Goal: Information Seeking & Learning: Learn about a topic

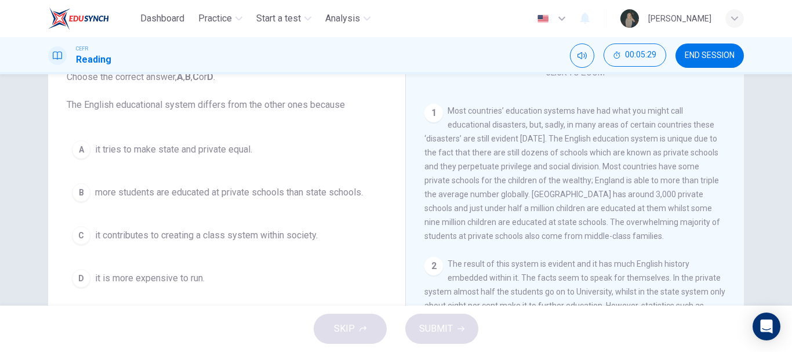
scroll to position [205, 0]
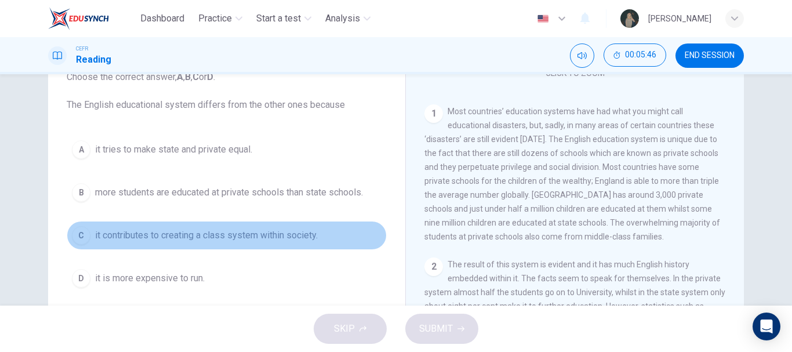
click at [245, 234] on span "it contributes to creating a class system within society." at bounding box center [206, 235] width 223 height 14
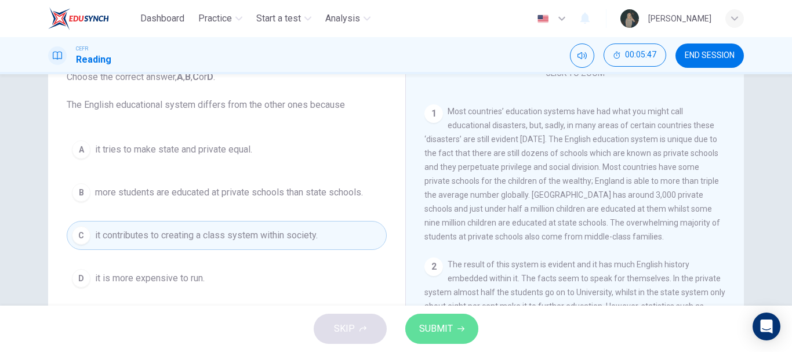
click at [439, 326] on span "SUBMIT" at bounding box center [436, 328] width 34 height 16
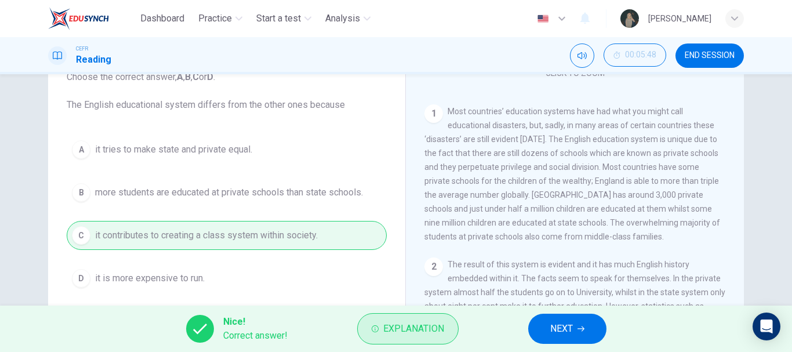
click at [428, 319] on button "Explanation" at bounding box center [407, 328] width 101 height 31
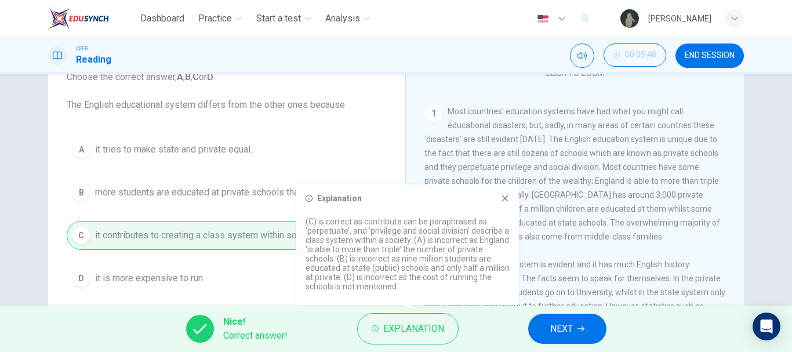
click at [502, 194] on icon at bounding box center [504, 198] width 9 height 9
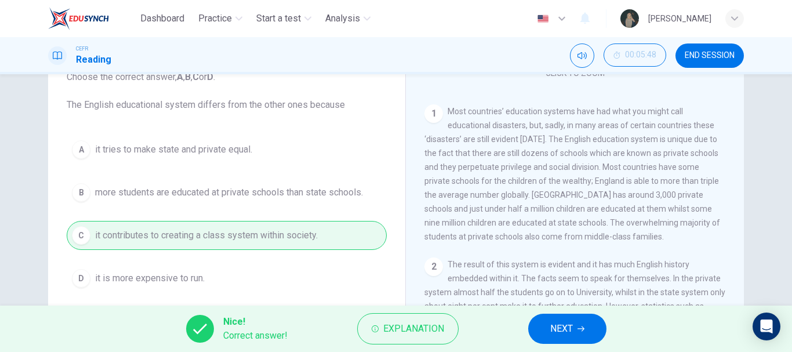
click at [571, 322] on span "NEXT" at bounding box center [561, 328] width 23 height 16
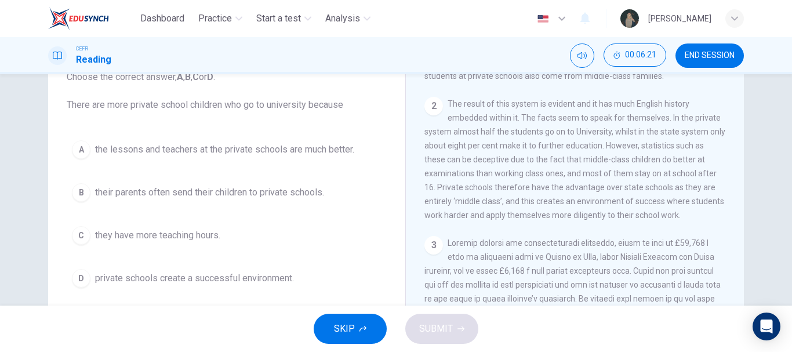
scroll to position [367, 0]
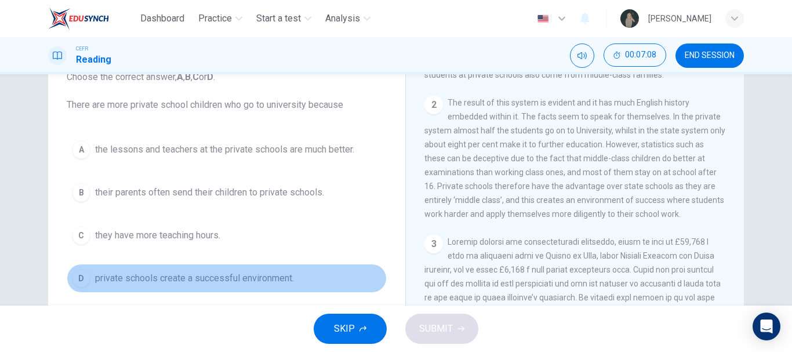
click at [169, 279] on span "private schools create a successful environment." at bounding box center [194, 278] width 199 height 14
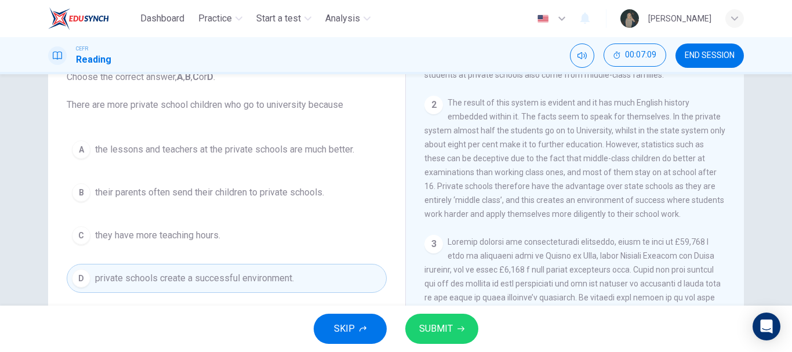
click at [448, 329] on span "SUBMIT" at bounding box center [436, 328] width 34 height 16
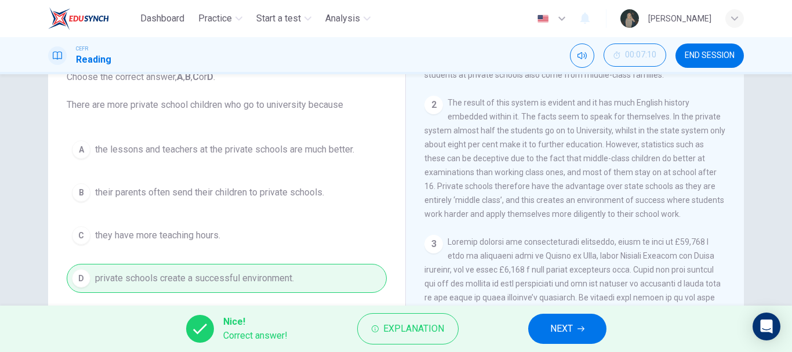
click at [564, 319] on button "NEXT" at bounding box center [567, 328] width 78 height 30
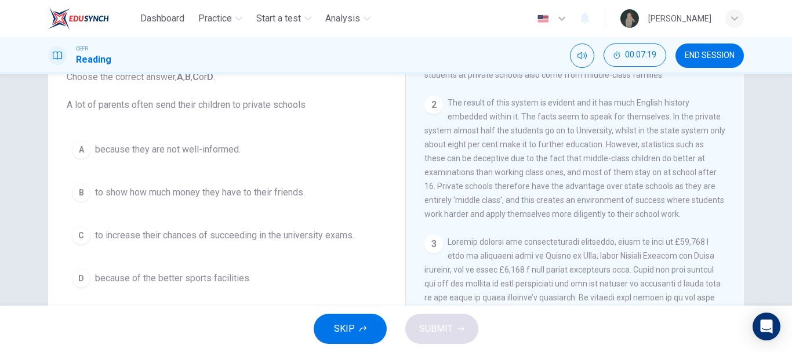
click at [209, 242] on button "C to increase their chances of succeeding in the university exams." at bounding box center [227, 235] width 320 height 29
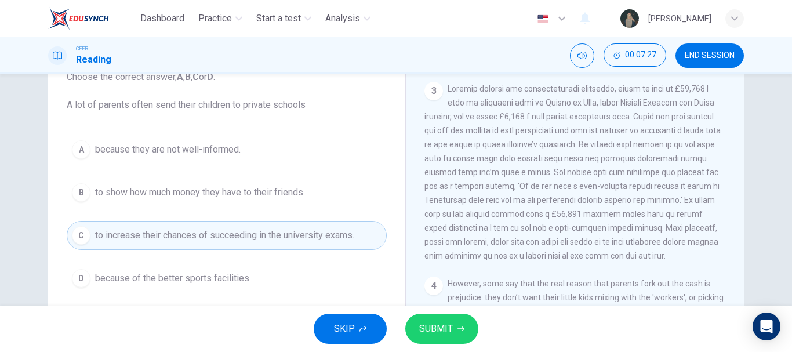
scroll to position [528, 0]
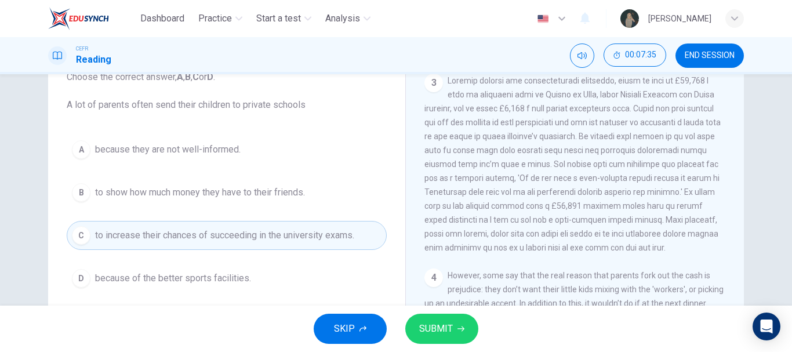
click at [446, 336] on span "SUBMIT" at bounding box center [436, 328] width 34 height 16
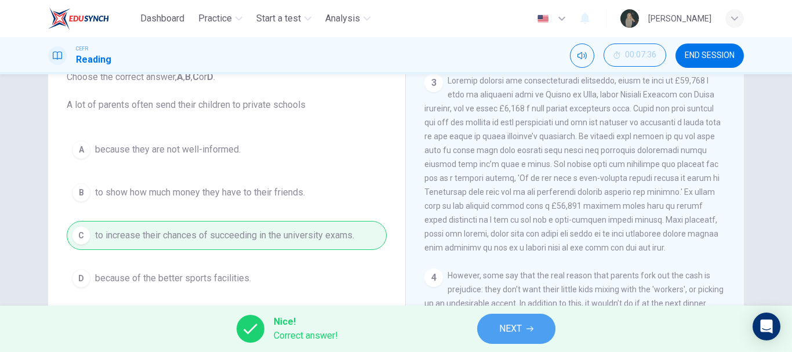
click at [515, 326] on span "NEXT" at bounding box center [510, 328] width 23 height 16
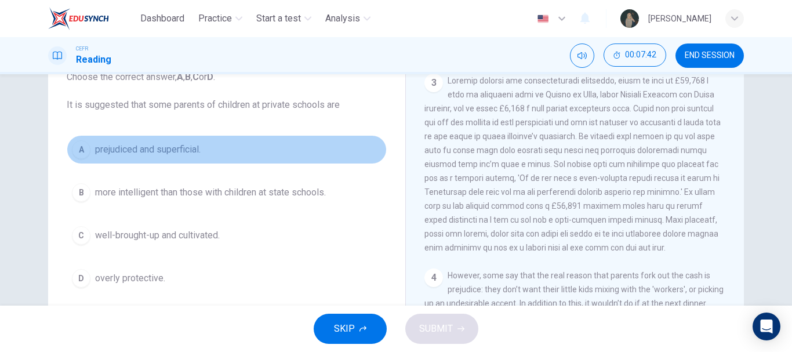
click at [140, 159] on button "A prejudiced and superficial." at bounding box center [227, 149] width 320 height 29
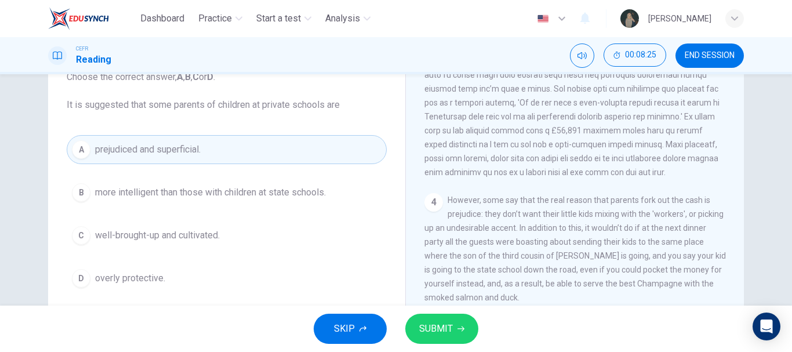
scroll to position [635, 0]
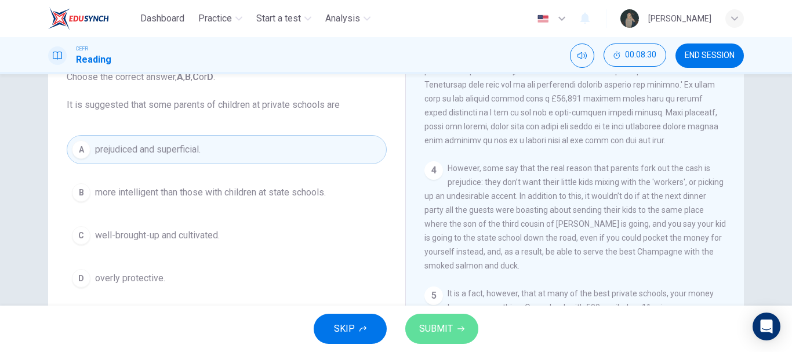
click at [437, 334] on span "SUBMIT" at bounding box center [436, 328] width 34 height 16
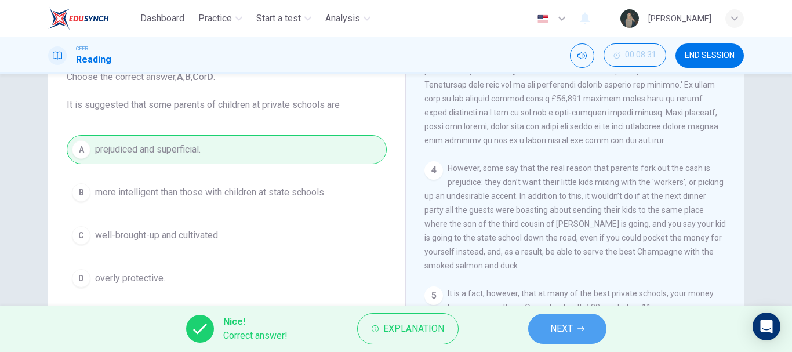
click at [558, 331] on span "NEXT" at bounding box center [561, 328] width 23 height 16
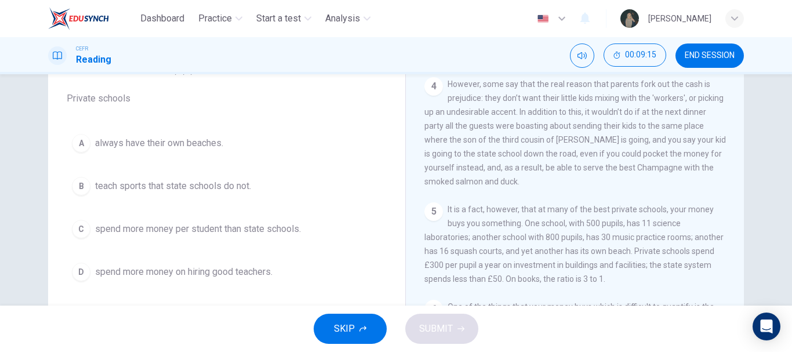
scroll to position [743, 0]
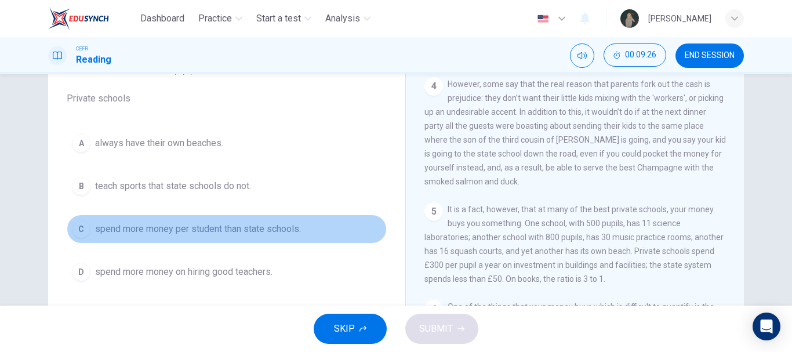
click at [155, 231] on span "spend more money per student than state schools." at bounding box center [198, 229] width 206 height 14
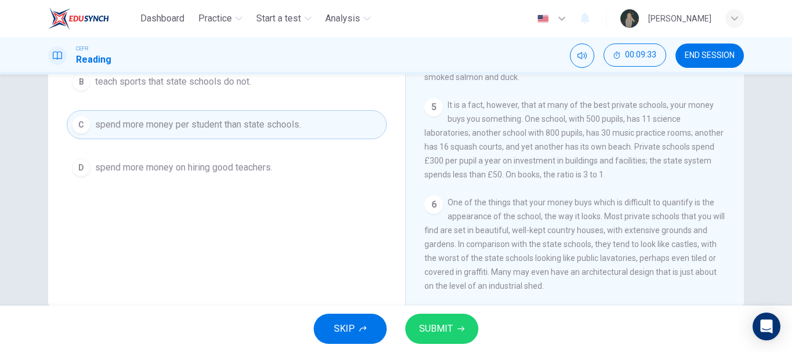
scroll to position [194, 0]
click at [445, 316] on button "SUBMIT" at bounding box center [441, 328] width 73 height 30
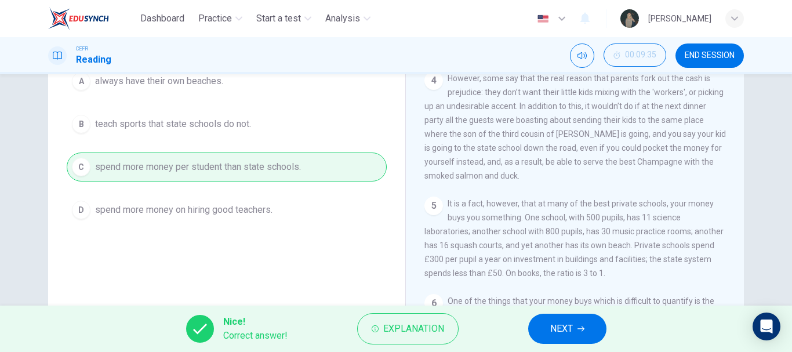
scroll to position [655, 0]
click at [570, 320] on button "NEXT" at bounding box center [567, 328] width 78 height 30
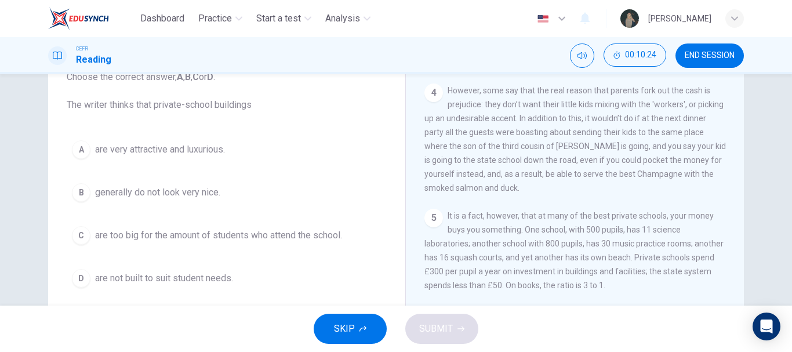
scroll to position [82, 0]
click at [184, 149] on span "are very attractive and luxurious." at bounding box center [160, 150] width 130 height 14
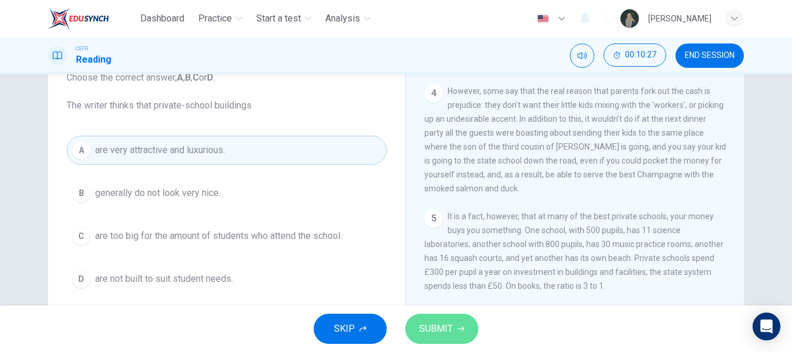
click at [428, 317] on button "SUBMIT" at bounding box center [441, 328] width 73 height 30
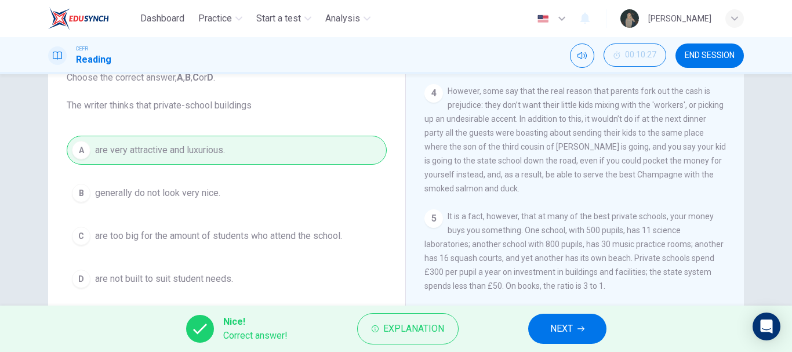
click at [563, 331] on span "NEXT" at bounding box center [561, 328] width 23 height 16
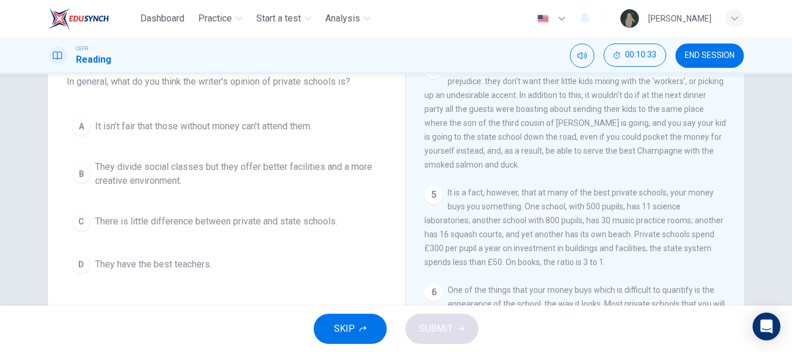
scroll to position [103, 0]
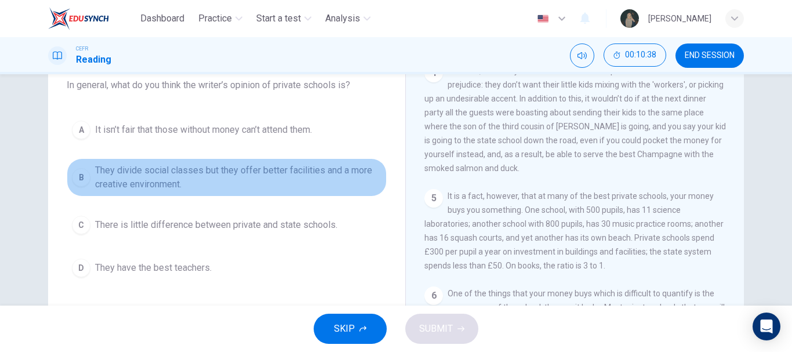
click at [273, 174] on span "They divide social classes but they offer better facilities and a more creative…" at bounding box center [238, 177] width 286 height 28
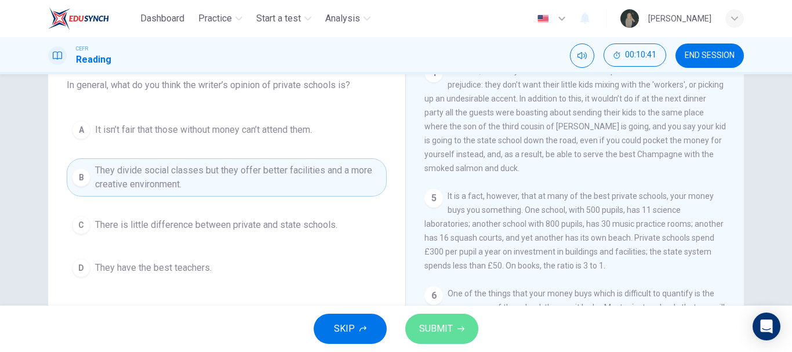
click at [436, 323] on span "SUBMIT" at bounding box center [436, 328] width 34 height 16
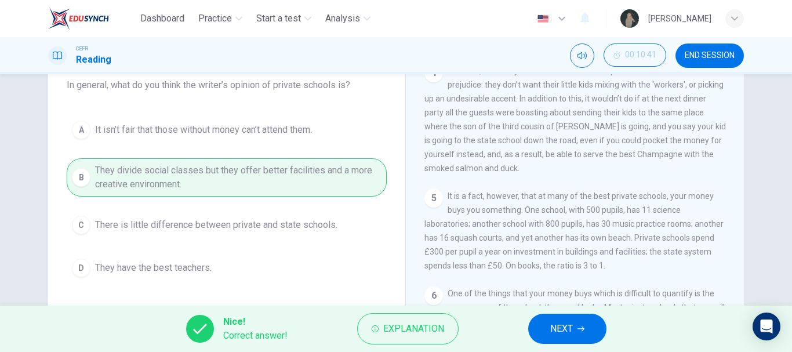
click at [587, 324] on button "NEXT" at bounding box center [567, 328] width 78 height 30
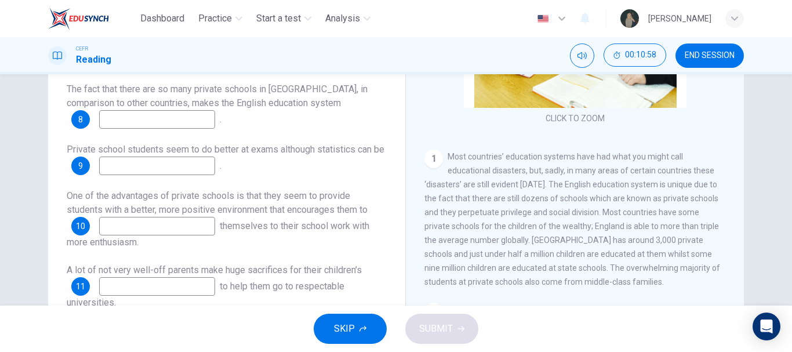
scroll to position [0, 0]
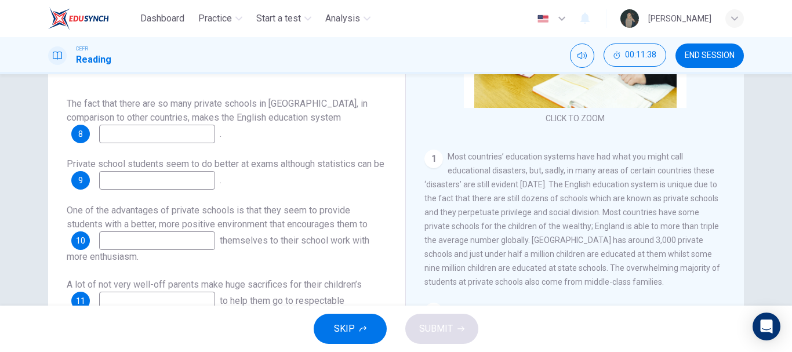
click at [168, 130] on input at bounding box center [157, 134] width 116 height 19
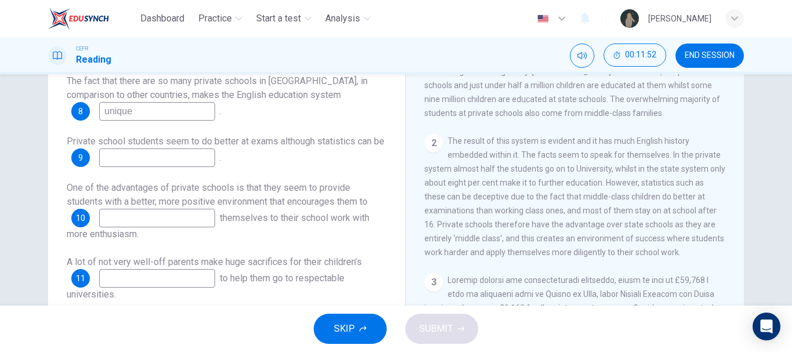
scroll to position [276, 0]
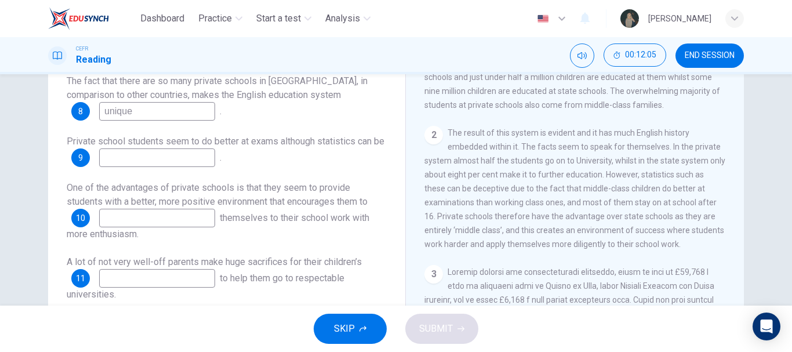
type input "unique"
click at [198, 154] on input at bounding box center [157, 157] width 116 height 19
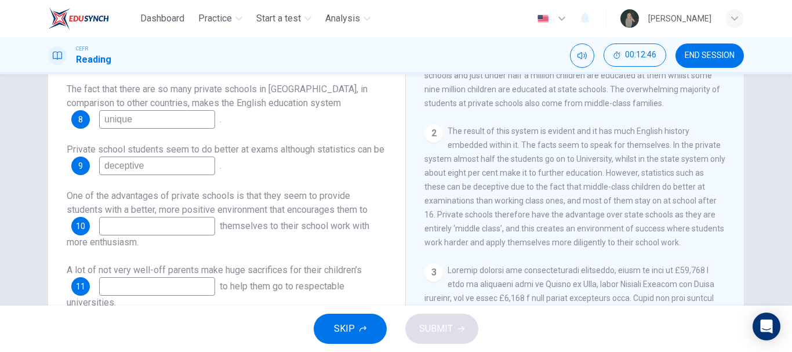
scroll to position [122, 0]
type input "deceptive"
click at [129, 231] on input at bounding box center [157, 225] width 116 height 19
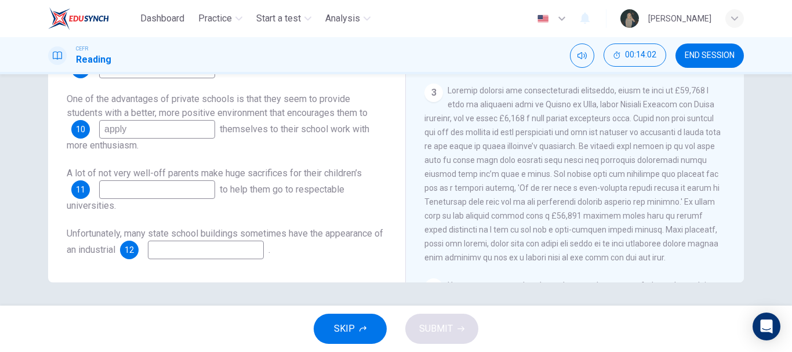
scroll to position [382, 0]
type input "apply"
click at [174, 188] on input at bounding box center [157, 189] width 116 height 19
type input "schooling"
click at [217, 242] on input at bounding box center [206, 249] width 116 height 19
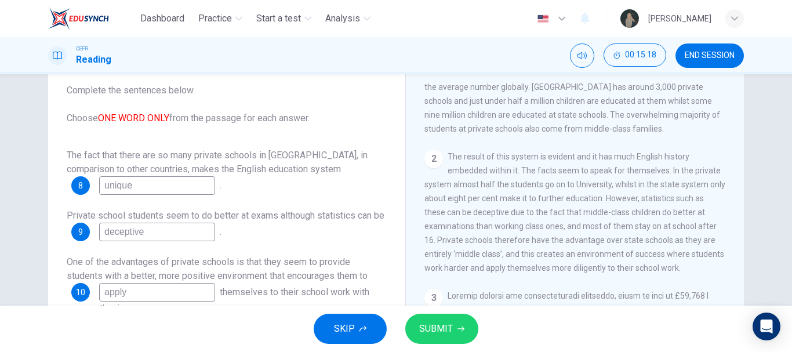
scroll to position [330, 0]
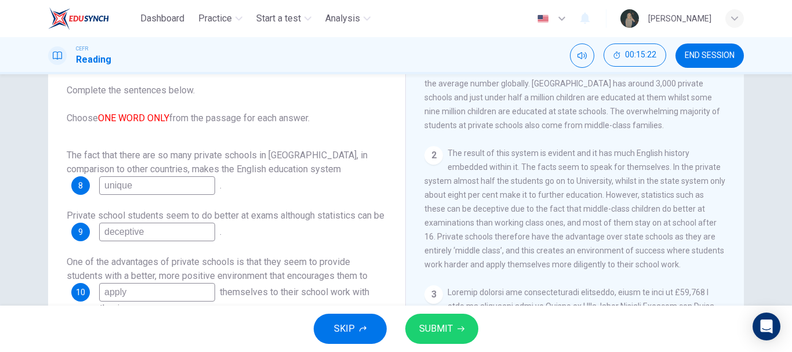
type input "shed"
drag, startPoint x: 130, startPoint y: 189, endPoint x: 30, endPoint y: 197, distance: 100.0
click at [30, 197] on div "Questions 8 - 12 Complete the sentences below. Choose ONE WORD ONLY from the pa…" at bounding box center [396, 229] width 732 height 403
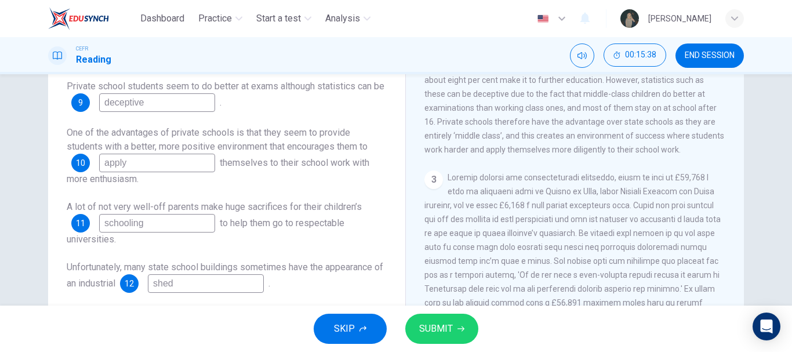
scroll to position [197, 0]
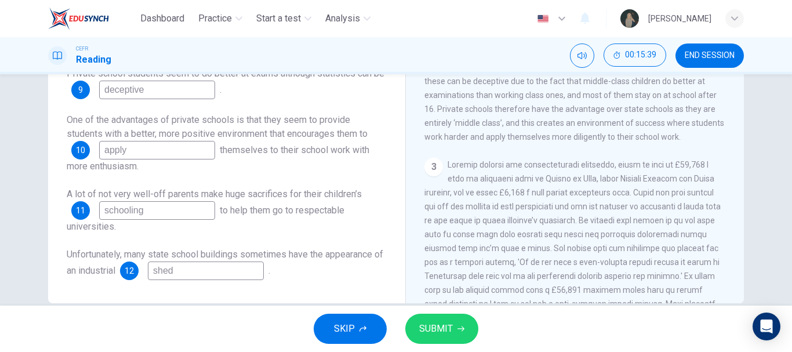
type input "evident"
click at [457, 329] on icon "button" at bounding box center [460, 328] width 7 height 5
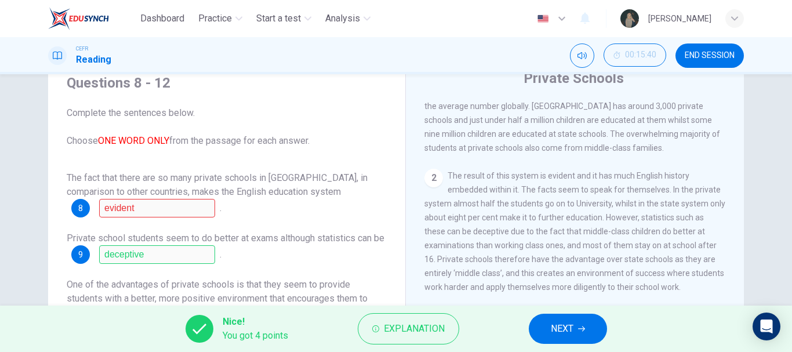
scroll to position [46, 0]
click at [404, 321] on span "Explanation" at bounding box center [414, 328] width 61 height 16
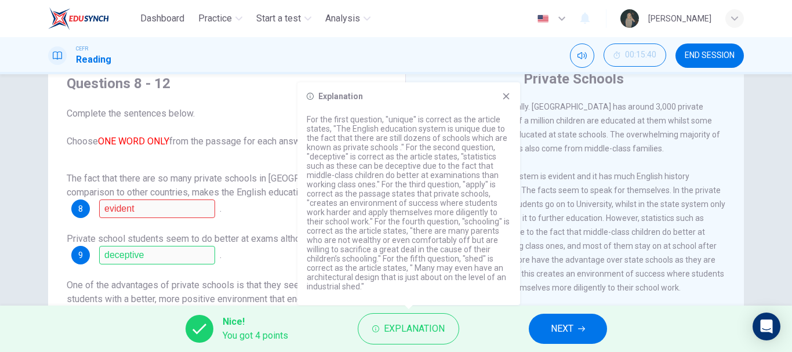
click at [510, 95] on div "Explanation" at bounding box center [408, 193] width 223 height 223
click at [506, 101] on div "Explanation" at bounding box center [408, 193] width 223 height 223
click at [502, 96] on icon at bounding box center [505, 96] width 9 height 9
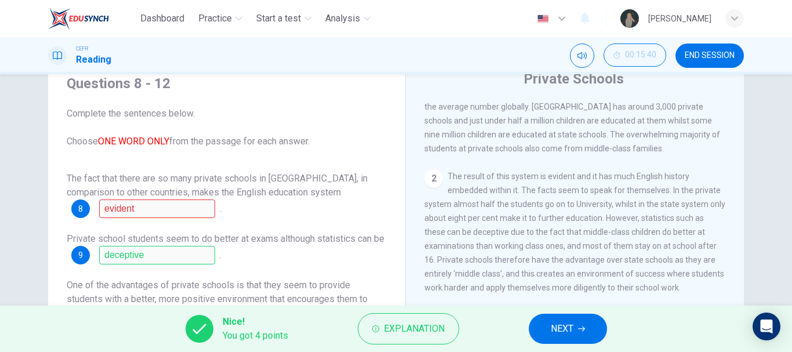
click at [559, 335] on span "NEXT" at bounding box center [561, 328] width 23 height 16
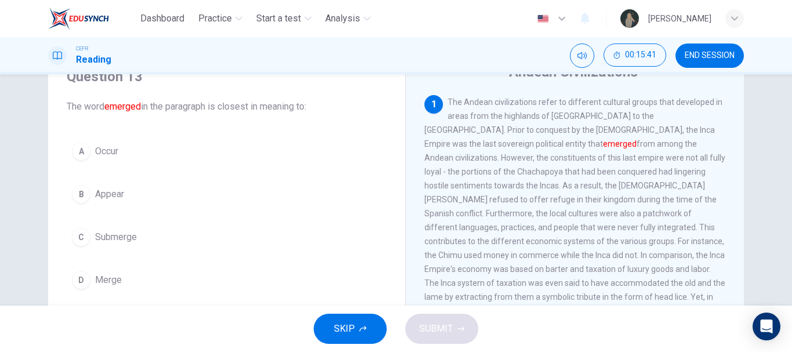
scroll to position [54, 0]
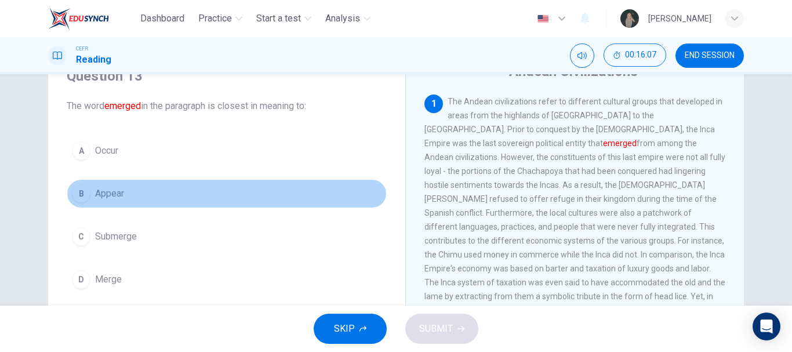
click at [132, 188] on button "B Appear" at bounding box center [227, 193] width 320 height 29
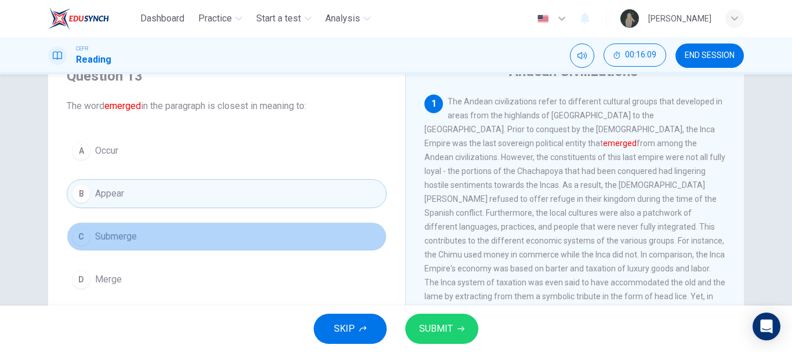
click at [112, 245] on button "C Submerge" at bounding box center [227, 236] width 320 height 29
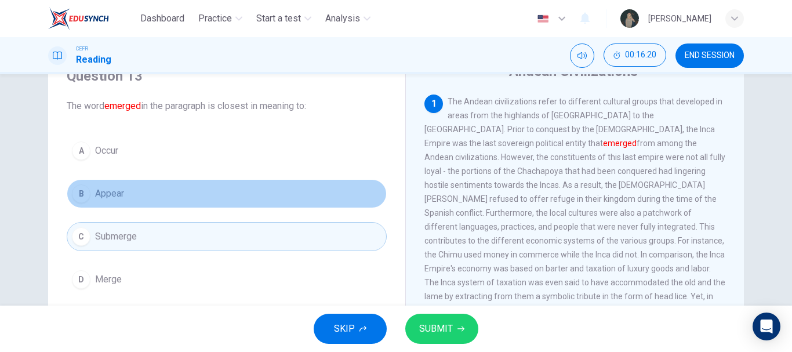
click at [125, 201] on button "B Appear" at bounding box center [227, 193] width 320 height 29
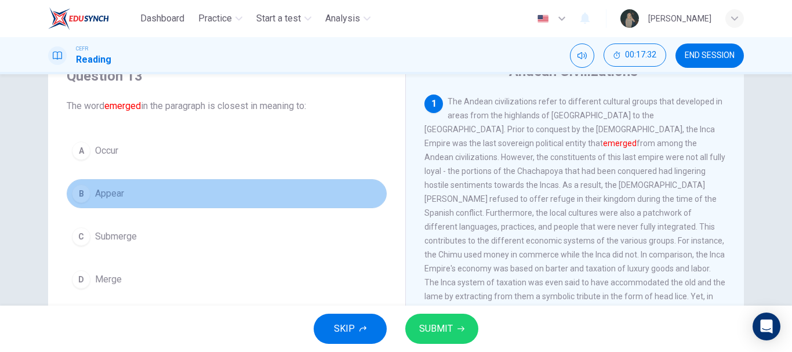
click at [123, 196] on button "B Appear" at bounding box center [227, 193] width 320 height 29
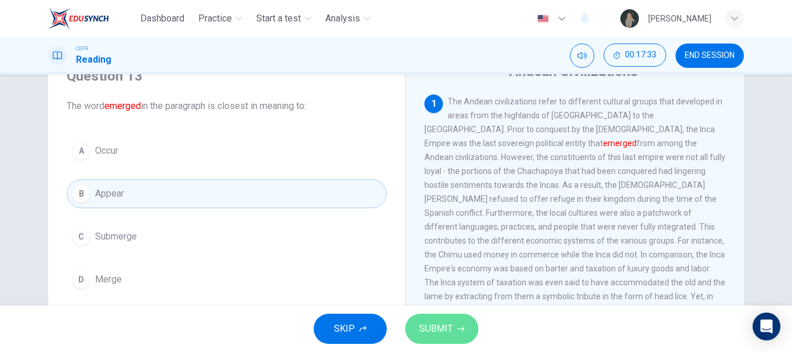
click at [431, 336] on span "SUBMIT" at bounding box center [436, 328] width 34 height 16
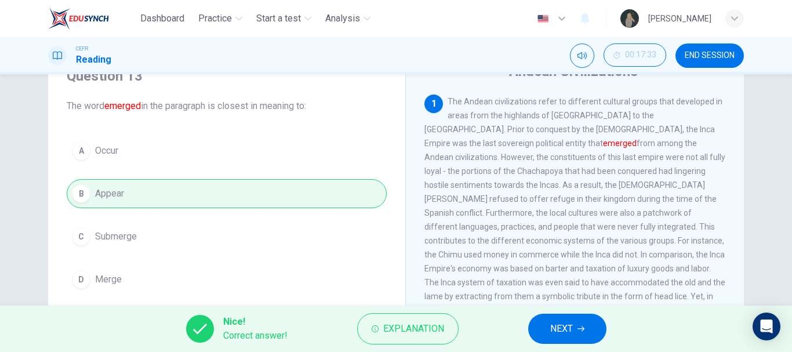
click at [541, 328] on button "NEXT" at bounding box center [567, 328] width 78 height 30
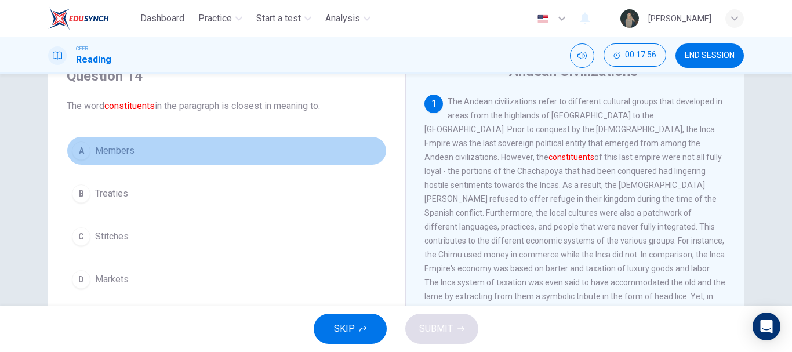
click at [100, 154] on span "Members" at bounding box center [114, 151] width 39 height 14
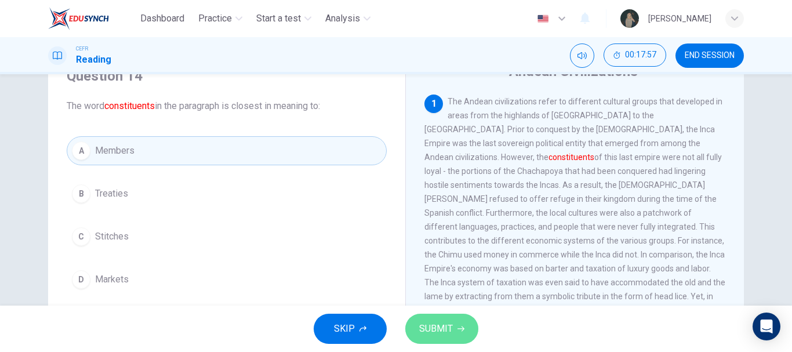
click at [454, 316] on button "SUBMIT" at bounding box center [441, 328] width 73 height 30
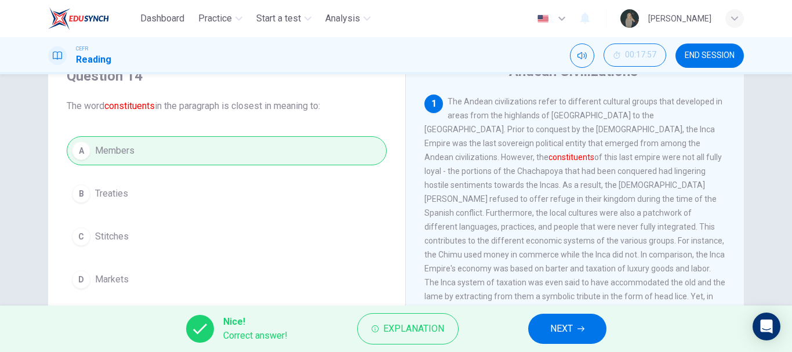
click at [564, 328] on span "NEXT" at bounding box center [561, 328] width 23 height 16
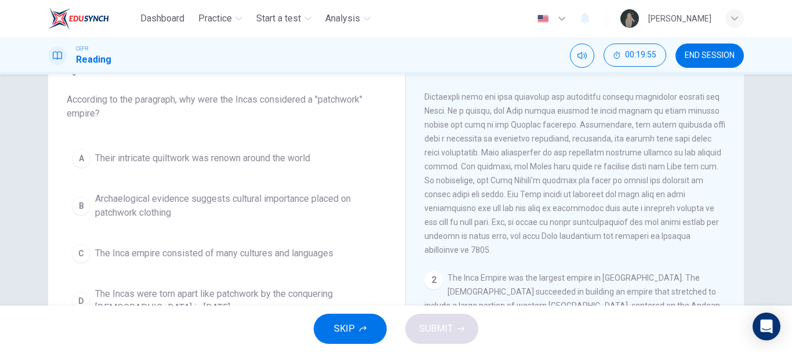
scroll to position [67, 0]
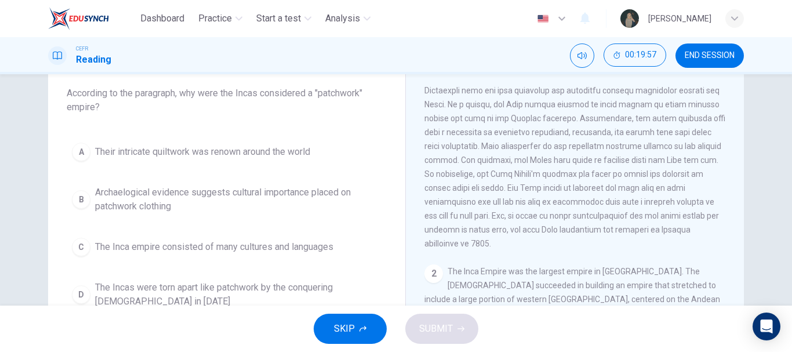
click at [177, 249] on span "The Inca empire consisted of many cultures and languages" at bounding box center [214, 247] width 238 height 14
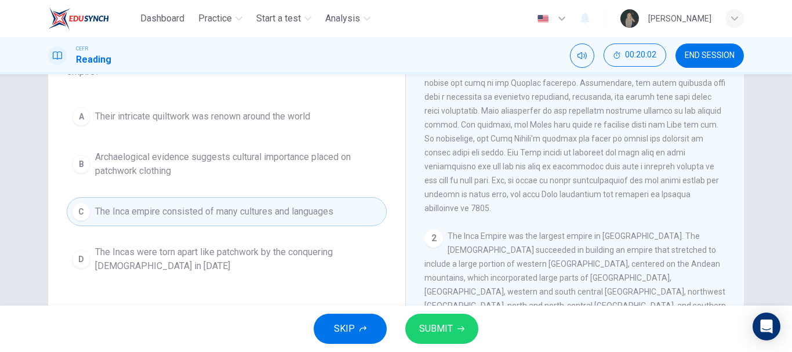
scroll to position [105, 0]
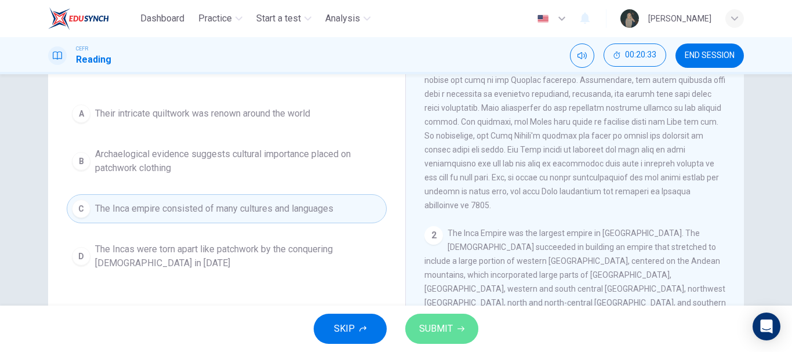
click at [459, 327] on icon "button" at bounding box center [460, 328] width 7 height 7
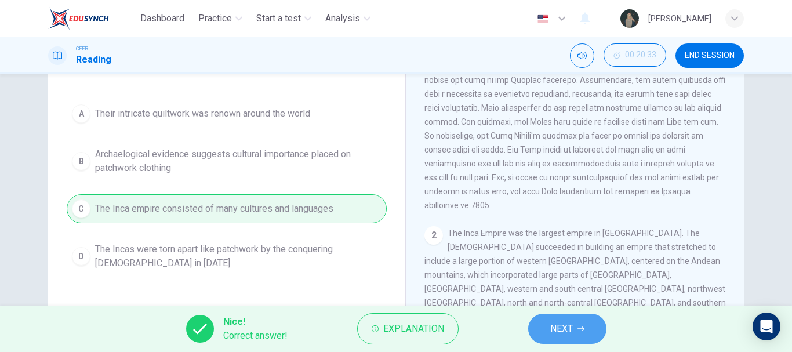
click at [589, 333] on button "NEXT" at bounding box center [567, 328] width 78 height 30
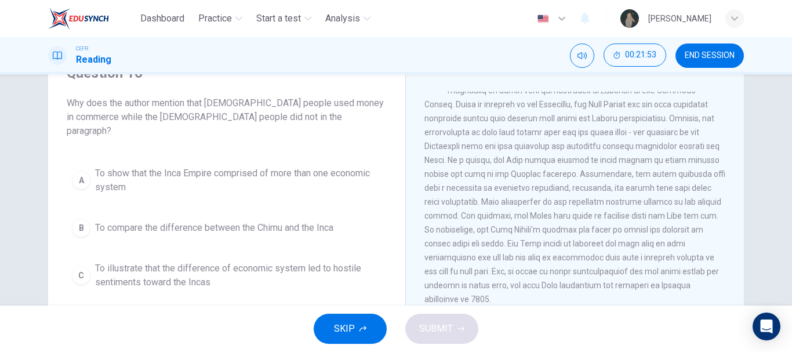
scroll to position [93, 0]
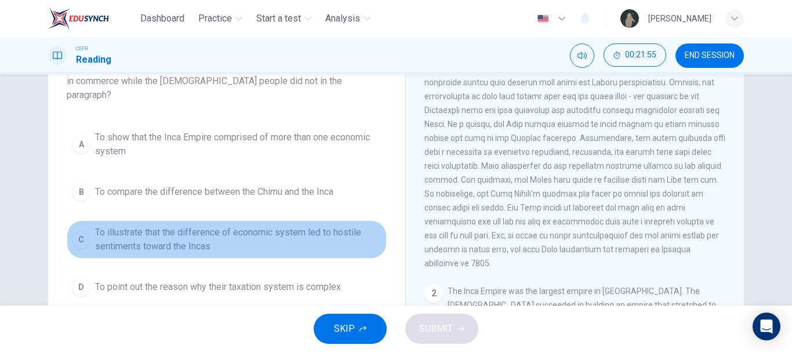
click at [183, 228] on span "To illustrate that the difference of economic system led to hostile sentiments …" at bounding box center [238, 239] width 286 height 28
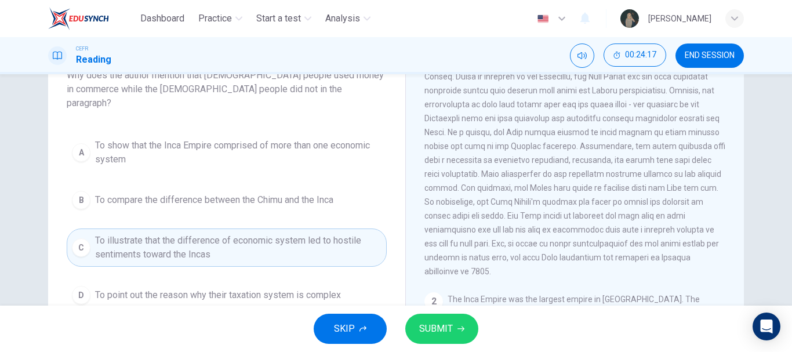
scroll to position [85, 0]
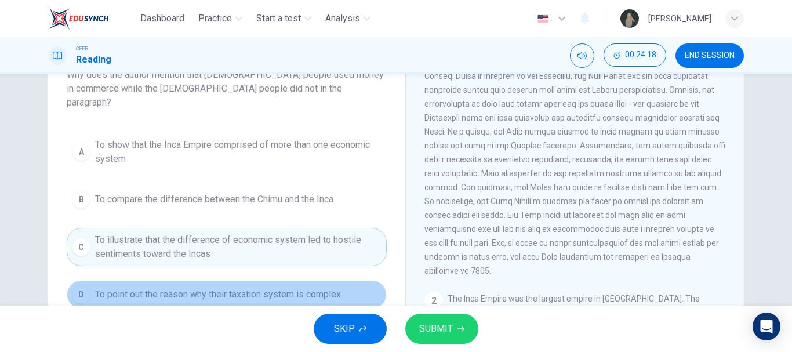
click at [225, 291] on button "D To point out the reason why their taxation system is complex" at bounding box center [227, 294] width 320 height 29
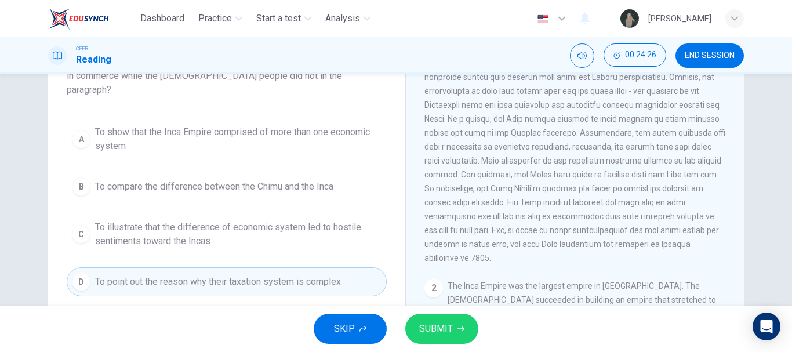
scroll to position [99, 0]
click at [442, 320] on button "SUBMIT" at bounding box center [441, 328] width 73 height 30
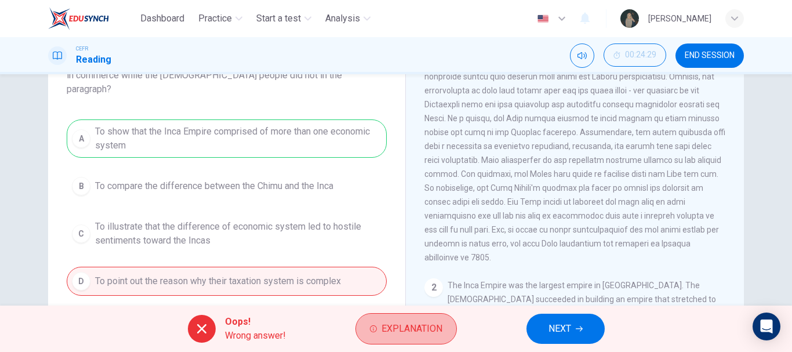
click at [442, 320] on button "Explanation" at bounding box center [405, 328] width 101 height 31
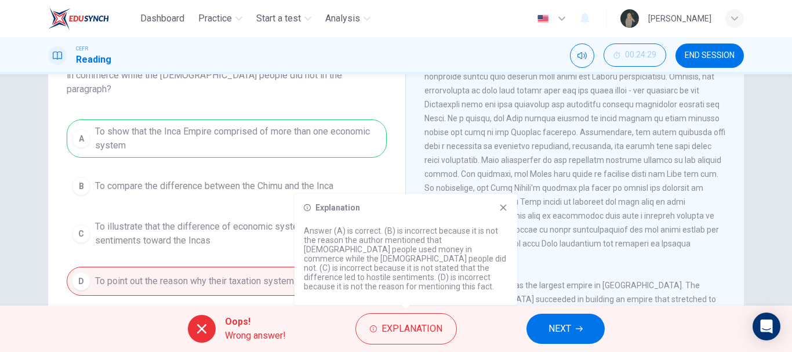
click at [503, 212] on icon at bounding box center [502, 207] width 9 height 9
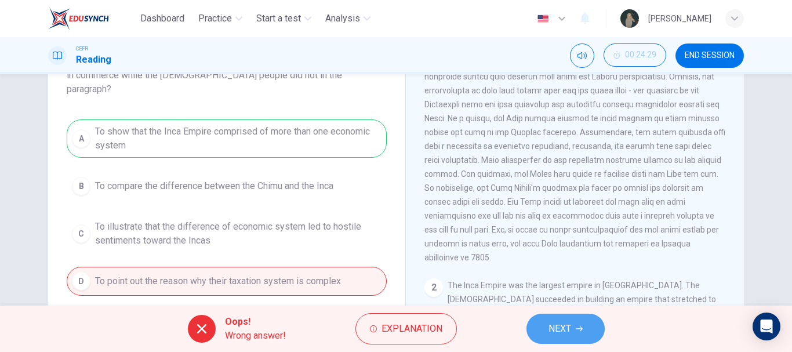
click at [570, 319] on button "NEXT" at bounding box center [565, 328] width 78 height 30
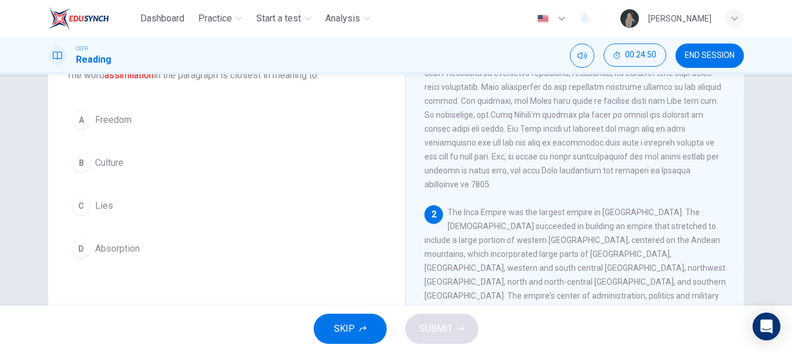
scroll to position [227, 0]
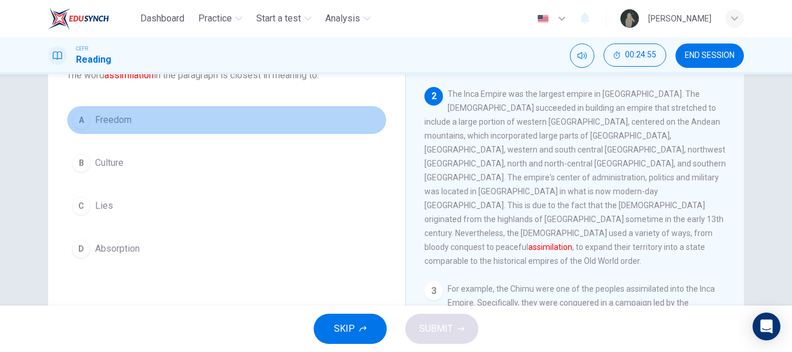
click at [121, 122] on span "Freedom" at bounding box center [113, 120] width 37 height 14
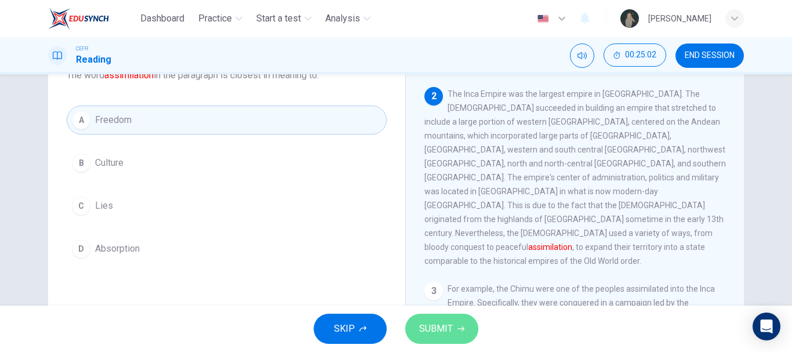
click at [444, 326] on span "SUBMIT" at bounding box center [436, 328] width 34 height 16
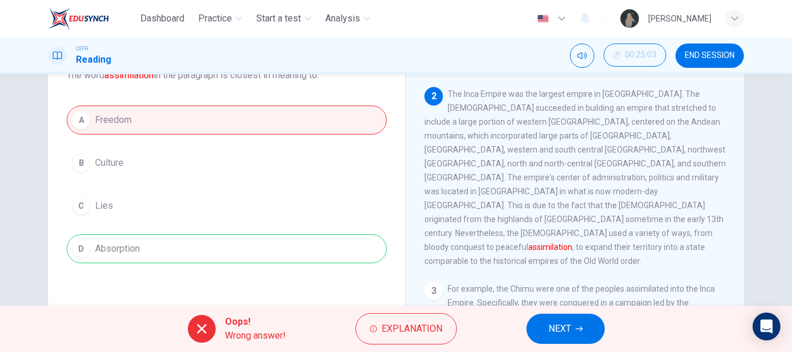
click at [254, 261] on div "A Freedom B Culture C Lies D Absorption" at bounding box center [227, 184] width 320 height 158
click at [417, 329] on span "Explanation" at bounding box center [411, 328] width 61 height 16
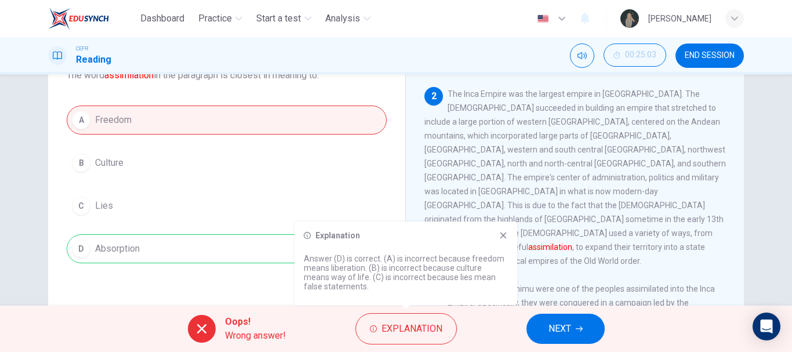
click at [566, 319] on button "NEXT" at bounding box center [565, 328] width 78 height 30
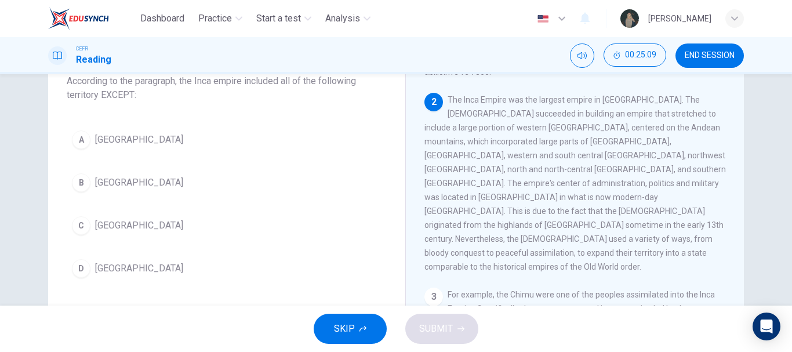
scroll to position [79, 0]
click at [633, 128] on span "The Inca Empire was the largest empire in [GEOGRAPHIC_DATA]. The [DEMOGRAPHIC_D…" at bounding box center [574, 182] width 301 height 176
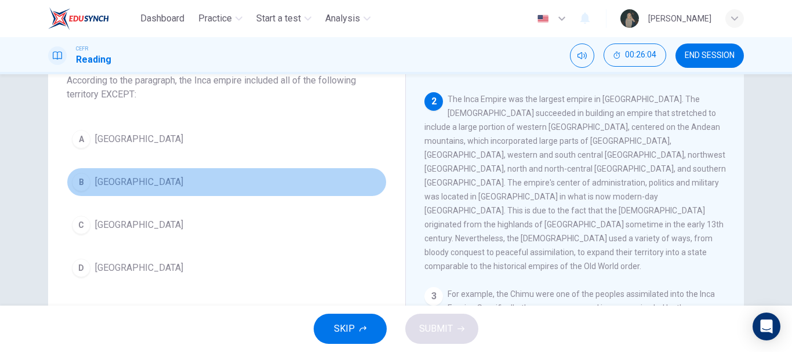
click at [101, 178] on span "[GEOGRAPHIC_DATA]" at bounding box center [139, 182] width 88 height 14
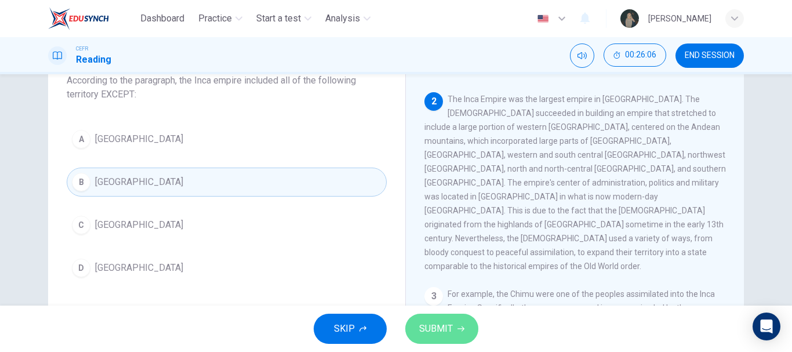
click at [430, 322] on span "SUBMIT" at bounding box center [436, 328] width 34 height 16
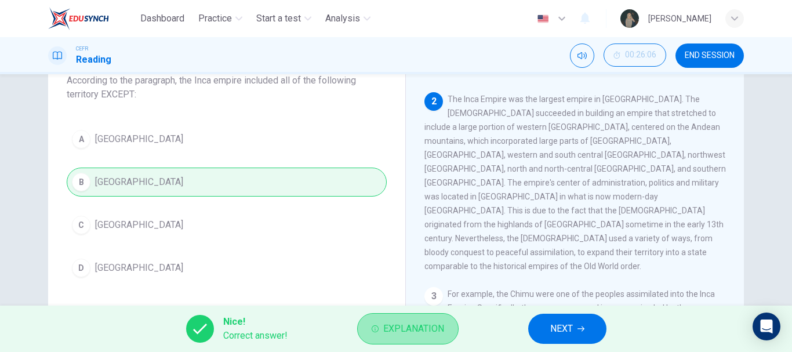
click at [440, 322] on span "Explanation" at bounding box center [413, 328] width 61 height 16
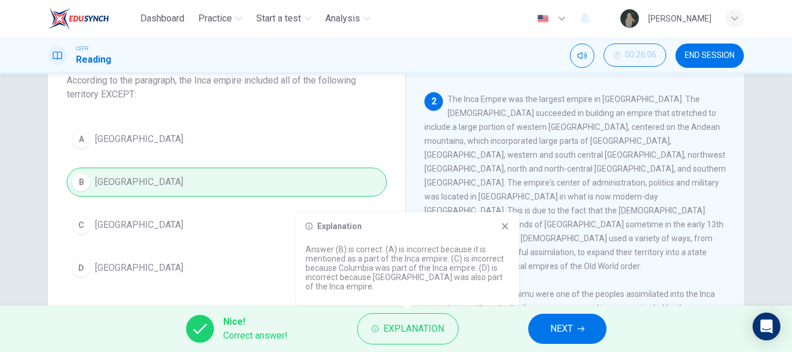
click at [509, 227] on icon at bounding box center [504, 225] width 9 height 9
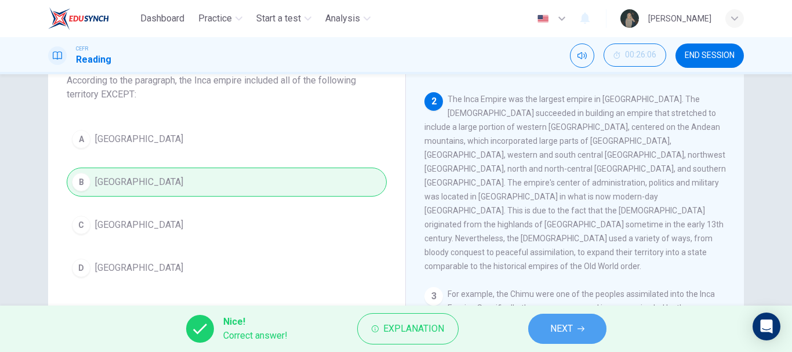
click at [574, 330] on button "NEXT" at bounding box center [567, 328] width 78 height 30
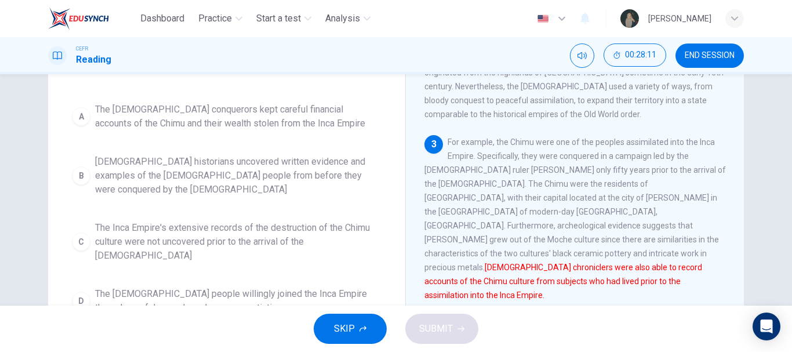
scroll to position [149, 0]
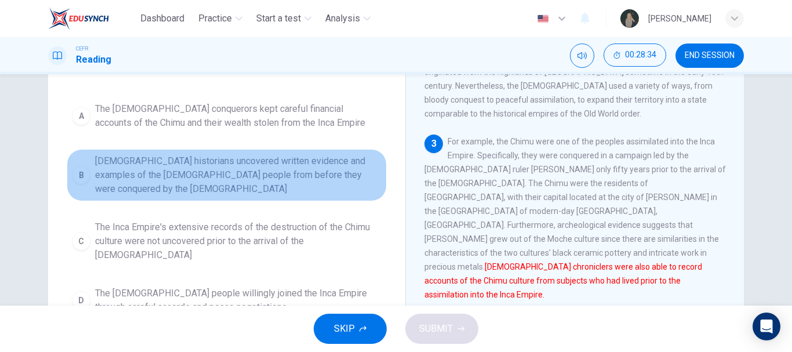
click at [147, 167] on span "[DEMOGRAPHIC_DATA] historians uncovered written evidence and examples of the [D…" at bounding box center [238, 175] width 286 height 42
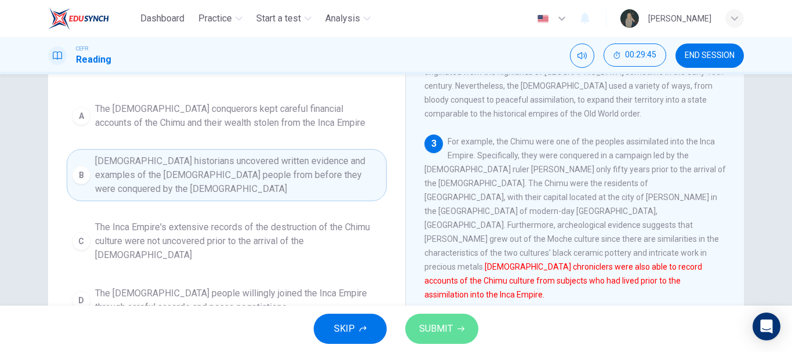
click at [432, 330] on span "SUBMIT" at bounding box center [436, 328] width 34 height 16
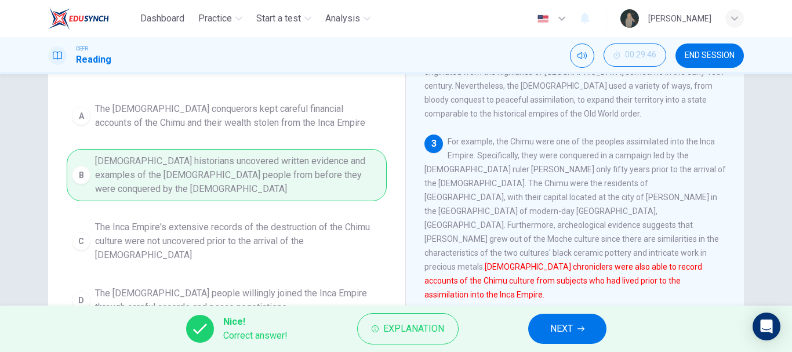
click at [549, 324] on button "NEXT" at bounding box center [567, 328] width 78 height 30
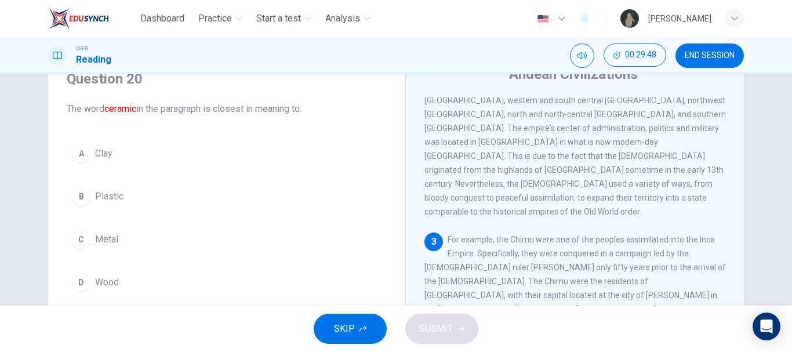
scroll to position [72, 0]
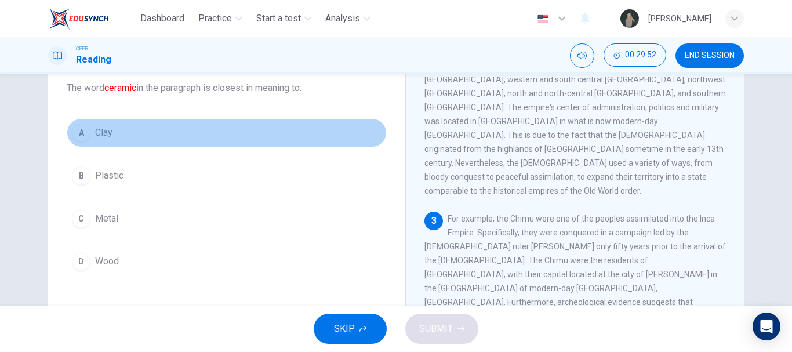
click at [106, 129] on span "Clay" at bounding box center [103, 133] width 17 height 14
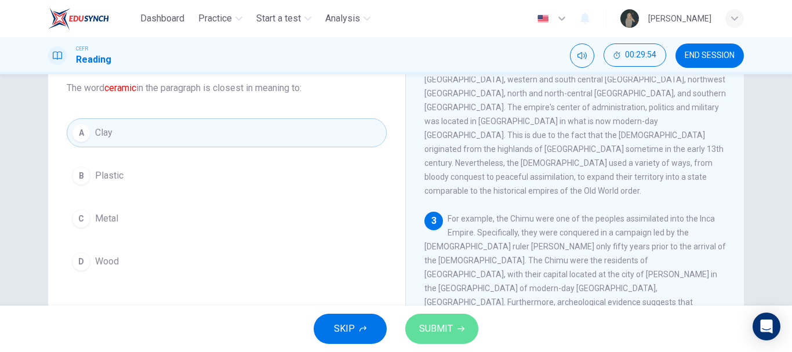
click at [434, 323] on span "SUBMIT" at bounding box center [436, 328] width 34 height 16
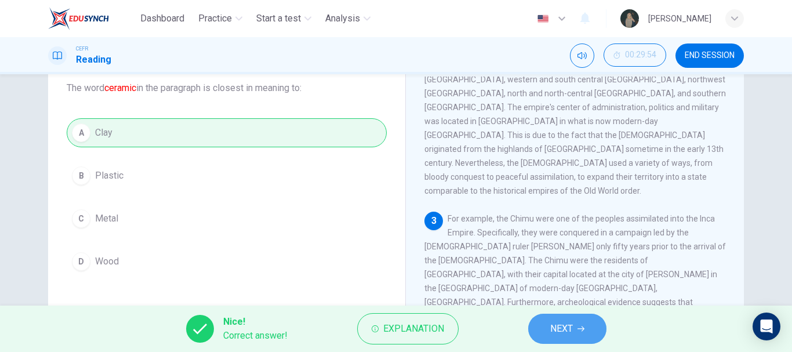
click at [571, 319] on button "NEXT" at bounding box center [567, 328] width 78 height 30
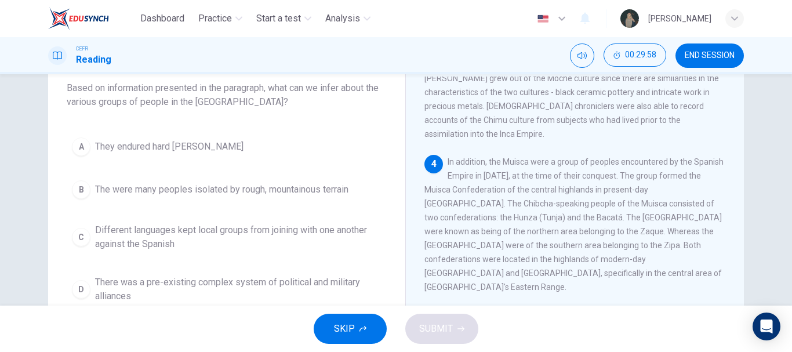
scroll to position [548, 0]
drag, startPoint x: 104, startPoint y: 121, endPoint x: 65, endPoint y: 134, distance: 41.0
click at [65, 134] on div "Question 21 Based on information presented in the paragraph, what can we infer …" at bounding box center [226, 178] width 338 height 283
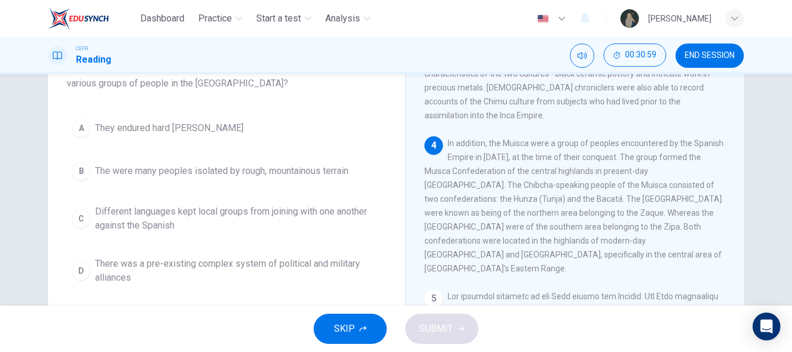
scroll to position [96, 0]
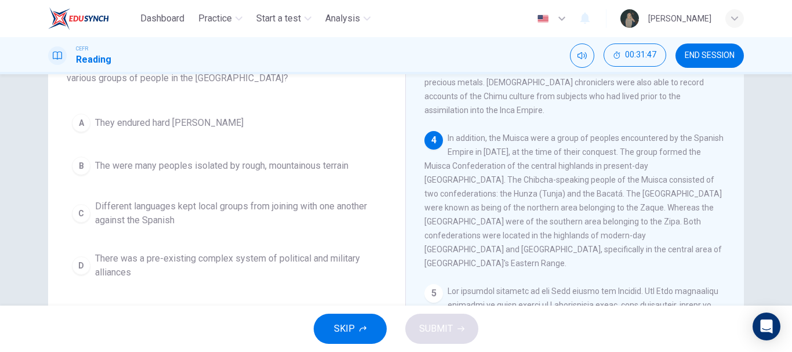
click at [220, 271] on span "There was a pre-existing complex system of political and military alliances" at bounding box center [238, 265] width 286 height 28
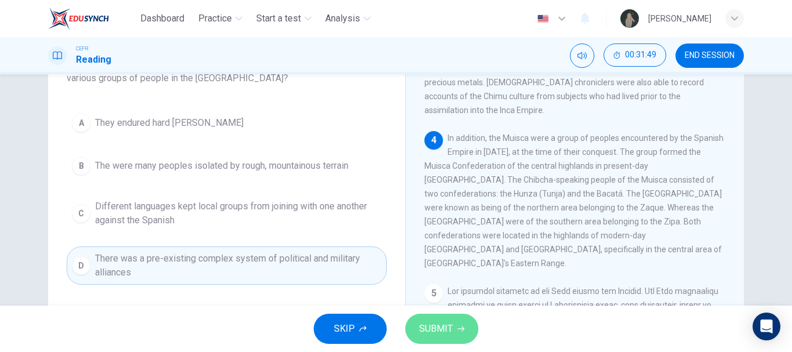
click at [446, 329] on span "SUBMIT" at bounding box center [436, 328] width 34 height 16
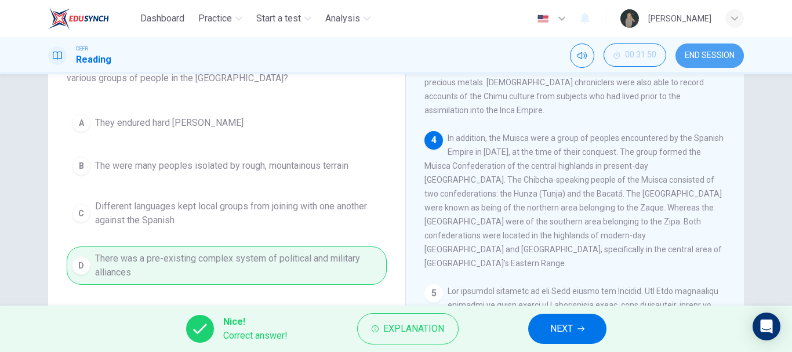
click at [700, 57] on span "END SESSION" at bounding box center [709, 55] width 50 height 9
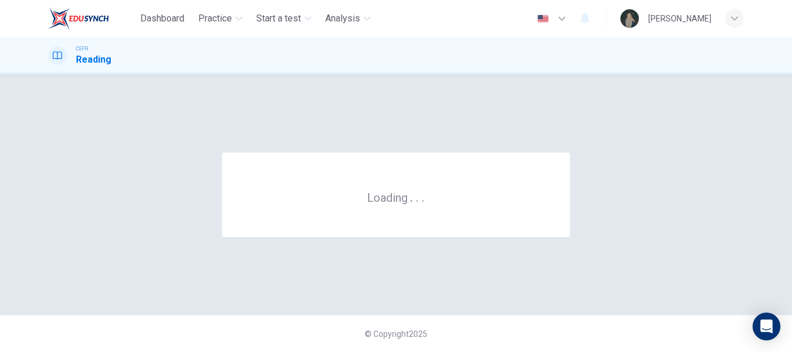
scroll to position [0, 0]
